Goal: Task Accomplishment & Management: Manage account settings

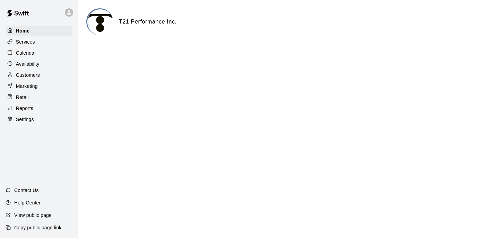
click at [42, 77] on div "Customers" at bounding box center [39, 75] width 67 height 10
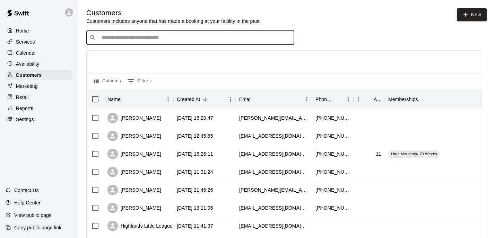
click at [141, 34] on input "Search customers by name or email" at bounding box center [195, 37] width 192 height 7
type input "*****"
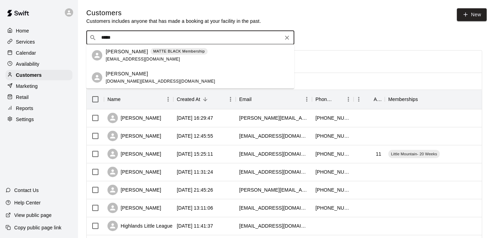
click at [150, 55] on div "MATTE BLACK Membership" at bounding box center [178, 51] width 57 height 7
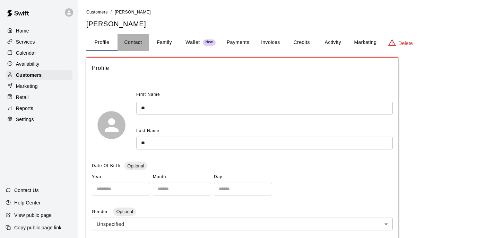
click at [133, 45] on button "Contact" at bounding box center [132, 42] width 31 height 17
select select "**"
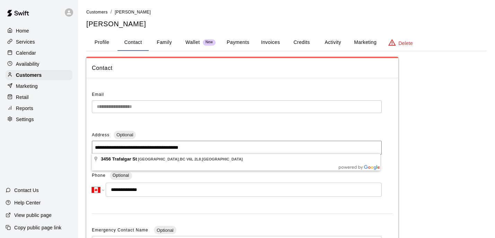
drag, startPoint x: 209, startPoint y: 147, endPoint x: 81, endPoint y: 145, distance: 128.2
click at [81, 145] on div "**********" at bounding box center [286, 194] width 411 height 373
click at [424, 117] on div "**********" at bounding box center [286, 219] width 400 height 325
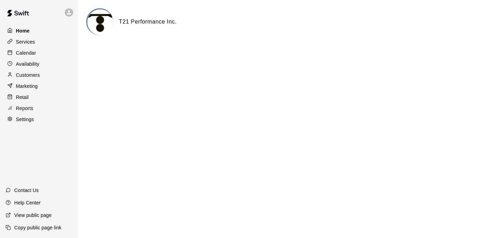
click at [47, 29] on div "Home" at bounding box center [39, 31] width 67 height 10
click at [42, 39] on div "Services" at bounding box center [39, 42] width 67 height 10
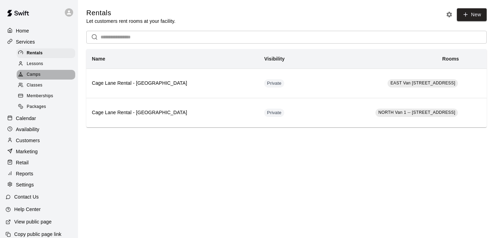
click at [40, 72] on span "Camps" at bounding box center [34, 74] width 14 height 7
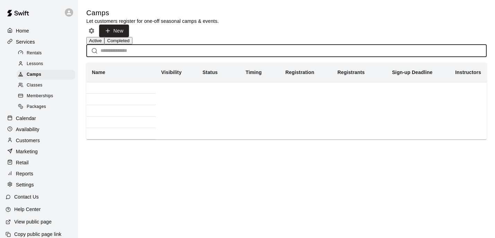
click at [135, 57] on input "text" at bounding box center [293, 50] width 386 height 13
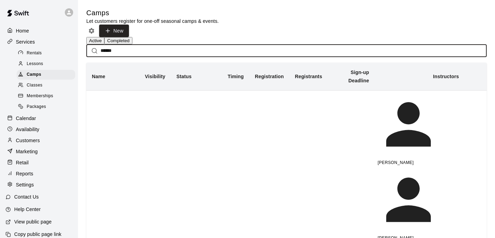
type input "******"
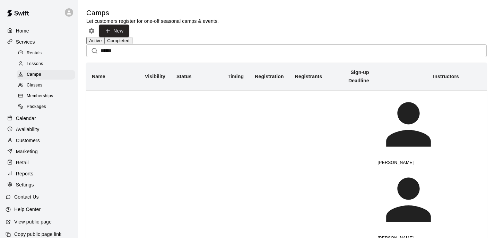
drag, startPoint x: 135, startPoint y: 57, endPoint x: 110, endPoint y: 120, distance: 67.9
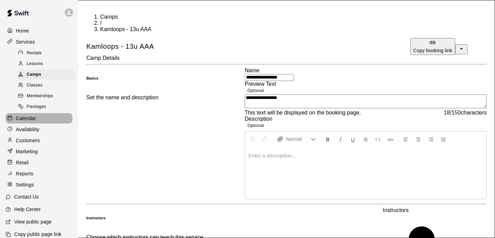
click at [29, 116] on p "Calendar" at bounding box center [26, 118] width 20 height 7
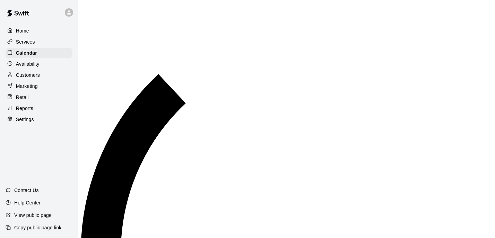
scroll to position [6, 0]
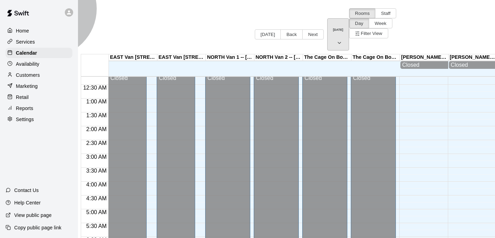
click at [327, 18] on button "[DATE]" at bounding box center [338, 34] width 22 height 32
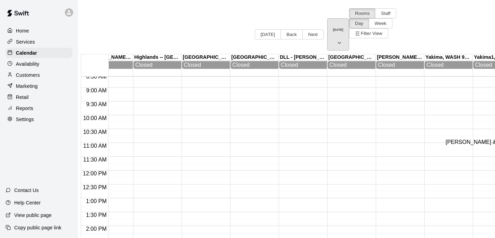
scroll to position [0, 452]
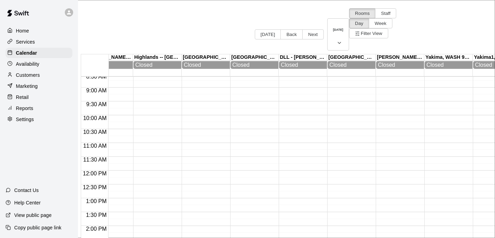
scroll to position [16, 0]
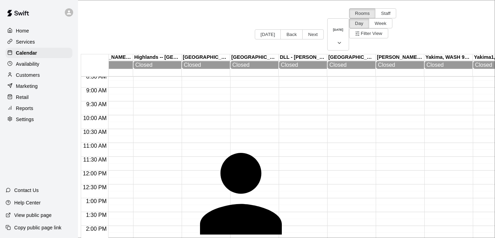
type input "*"
type input "*******"
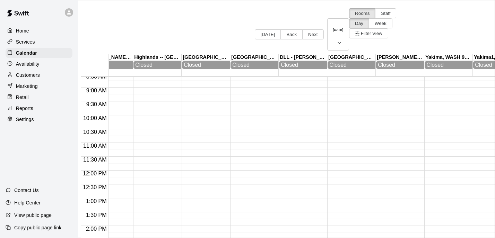
type input "*"
type input "***"
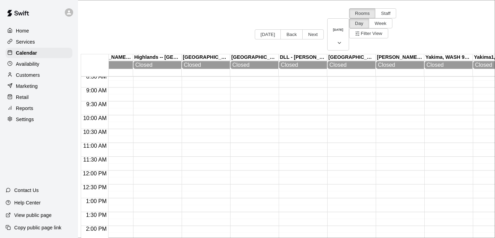
scroll to position [0, 0]
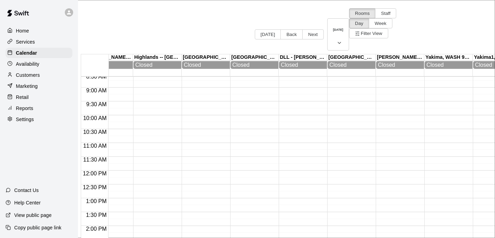
scroll to position [48, 0]
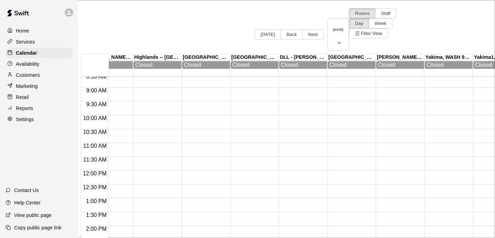
scroll to position [68, 0]
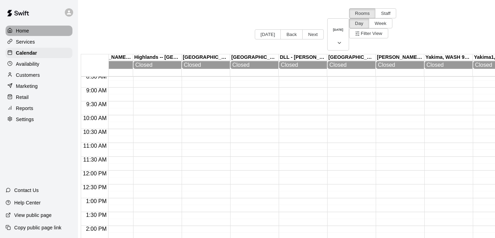
click at [35, 30] on div "Home" at bounding box center [39, 31] width 67 height 10
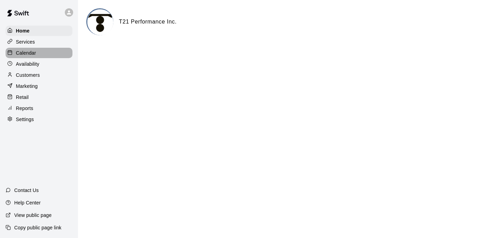
click at [31, 51] on p "Calendar" at bounding box center [26, 53] width 20 height 7
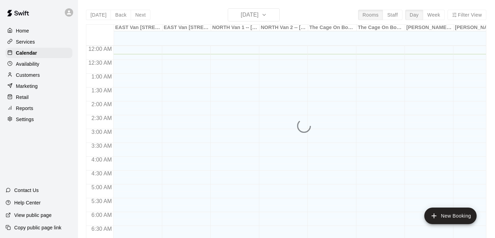
scroll to position [8, 0]
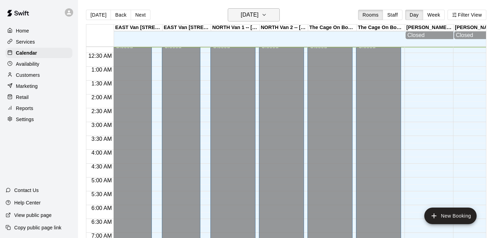
click at [275, 18] on button "[DATE]" at bounding box center [254, 14] width 52 height 13
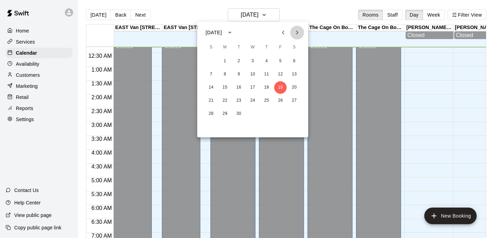
click at [299, 34] on icon "Next month" at bounding box center [297, 32] width 8 height 8
click at [283, 35] on icon "Previous month" at bounding box center [283, 32] width 8 height 8
click at [299, 32] on icon "Next month" at bounding box center [297, 32] width 8 height 8
click at [269, 77] on button "9" at bounding box center [266, 74] width 12 height 12
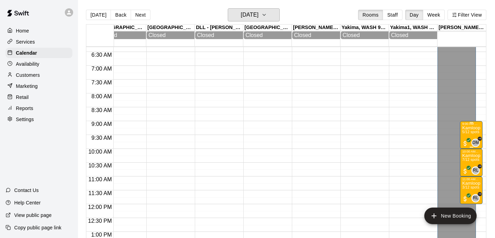
scroll to position [0, 452]
click at [468, 187] on span "3/12 spots" at bounding box center [470, 188] width 17 height 4
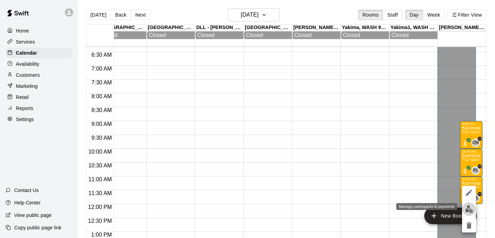
click at [470, 210] on img "edit" at bounding box center [469, 209] width 8 height 8
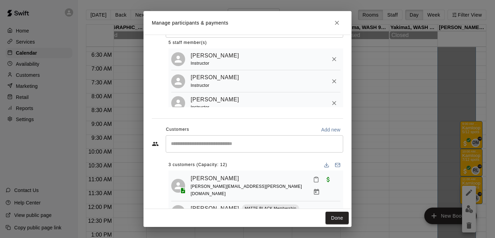
scroll to position [5, 0]
